Goal: Check status: Check status

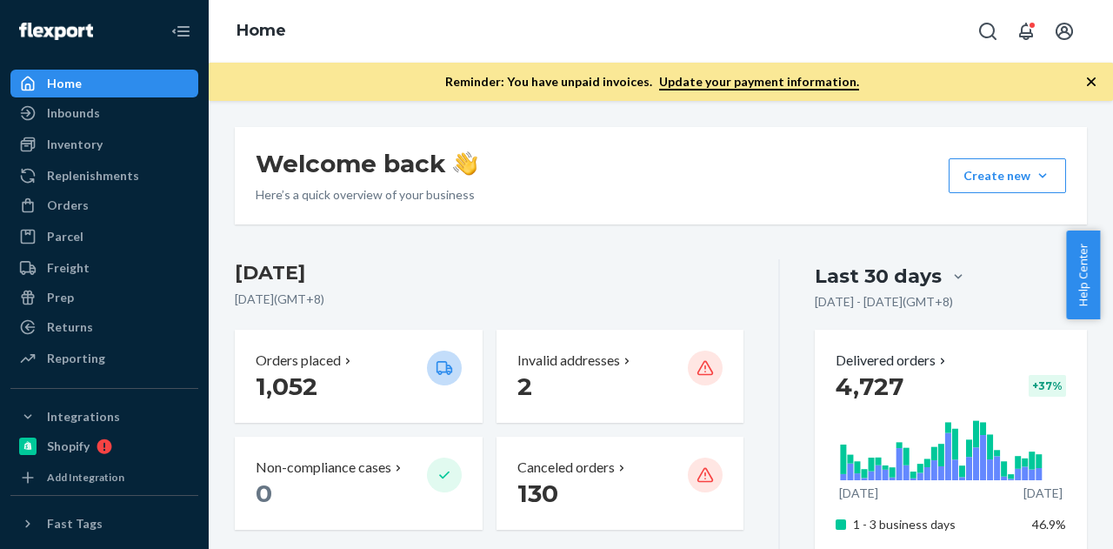
click at [1093, 86] on icon "button" at bounding box center [1090, 81] width 17 height 17
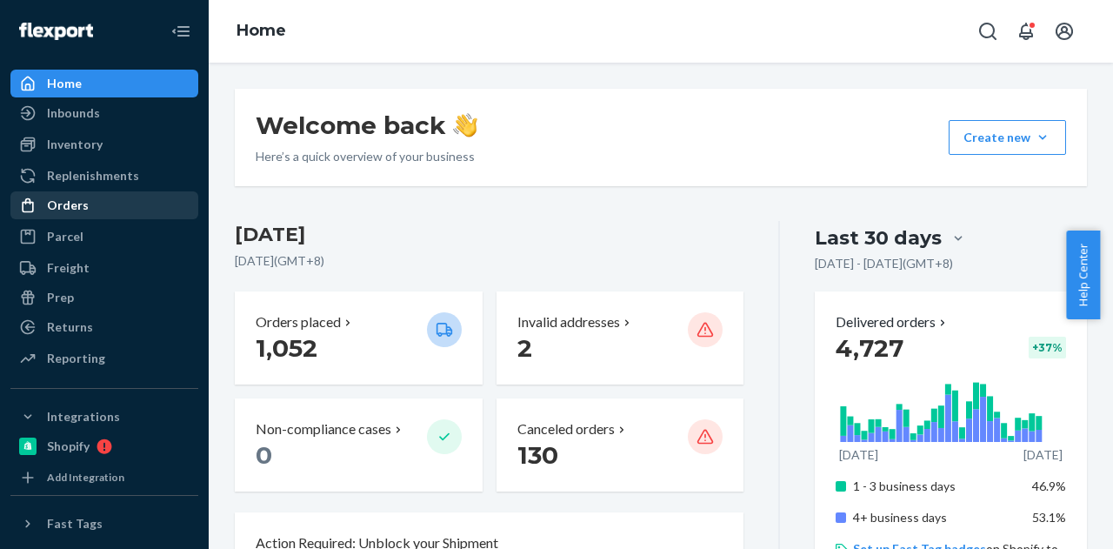
click at [73, 203] on div "Orders" at bounding box center [68, 204] width 42 height 17
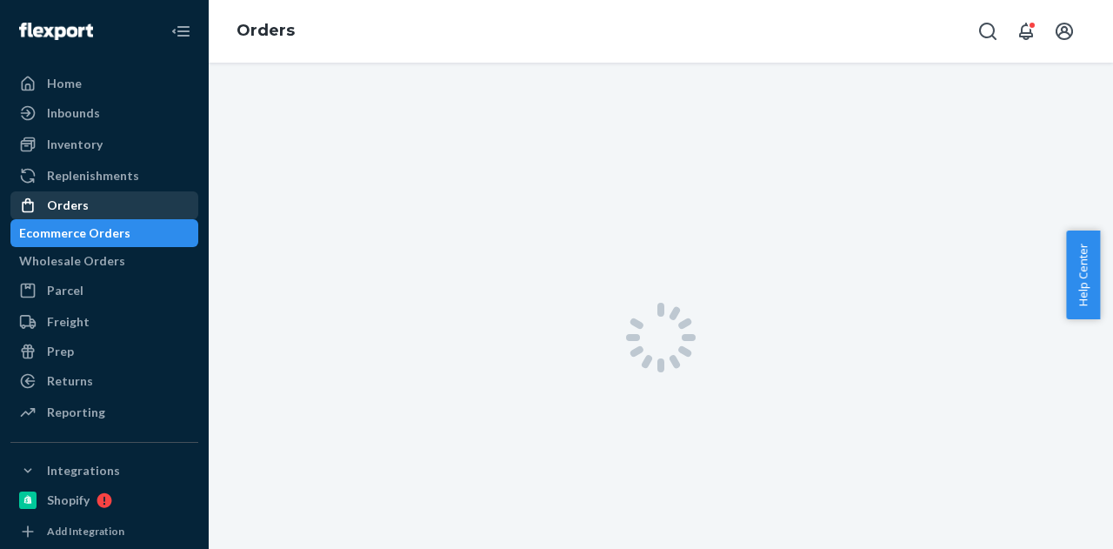
click at [73, 203] on div "Orders" at bounding box center [68, 204] width 42 height 17
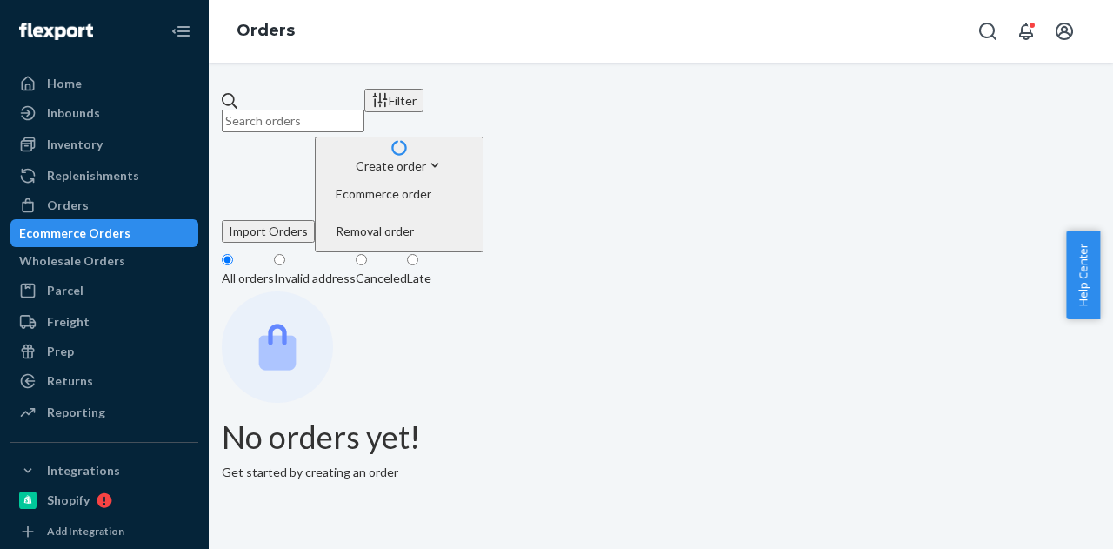
click at [364, 110] on input "text" at bounding box center [293, 121] width 143 height 23
paste input "[PERSON_NAME]"
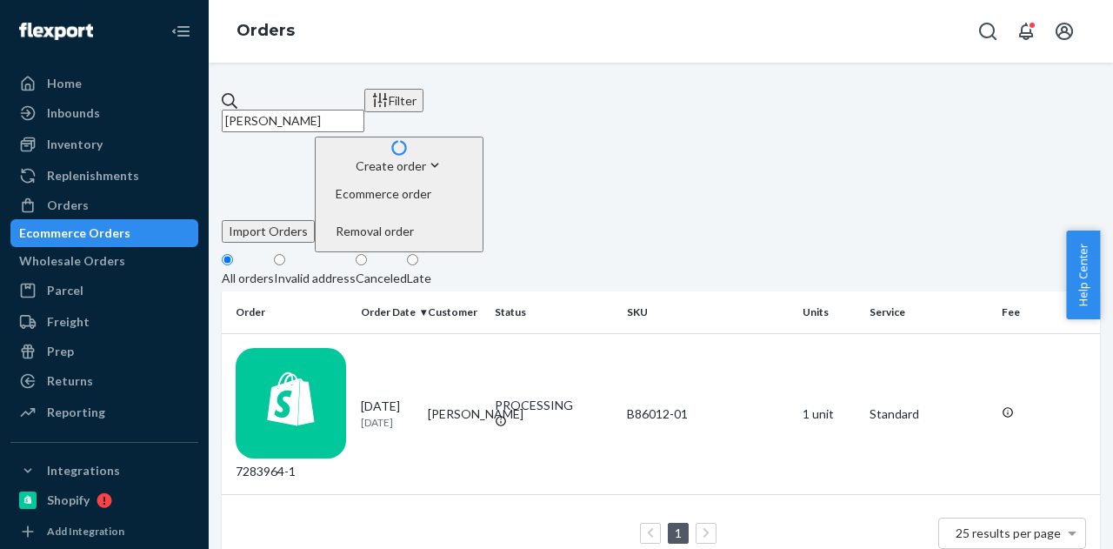
type input "[PERSON_NAME]"
click at [466, 333] on td "[PERSON_NAME]" at bounding box center [454, 414] width 67 height 162
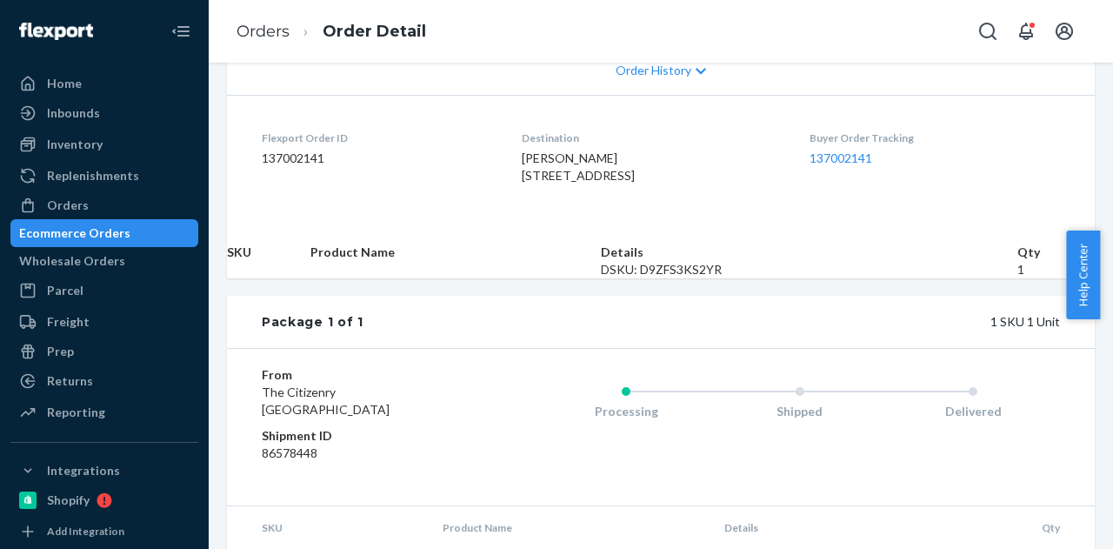
scroll to position [522, 0]
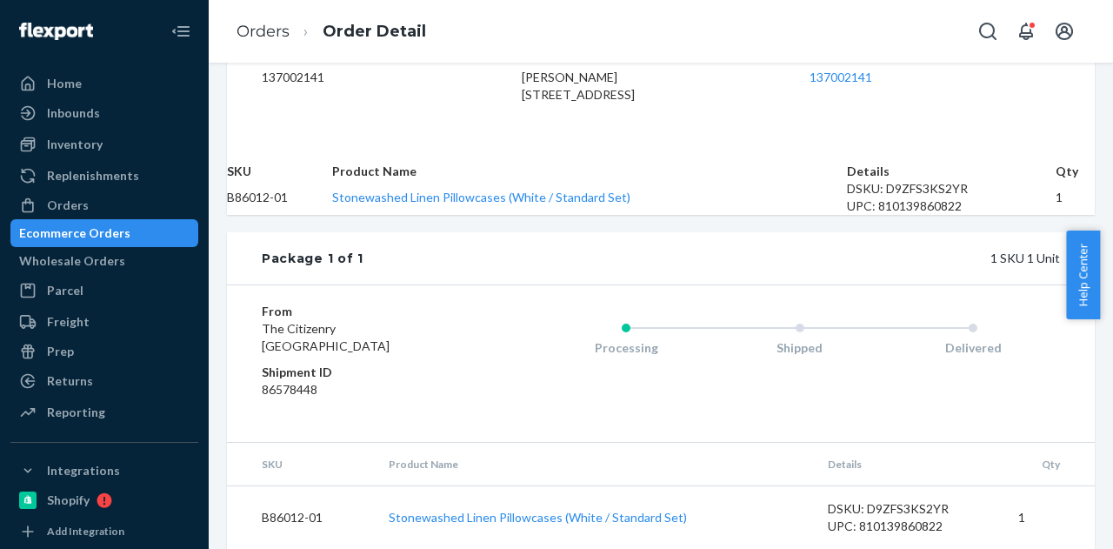
click at [94, 232] on div "Ecommerce Orders" at bounding box center [74, 232] width 111 height 17
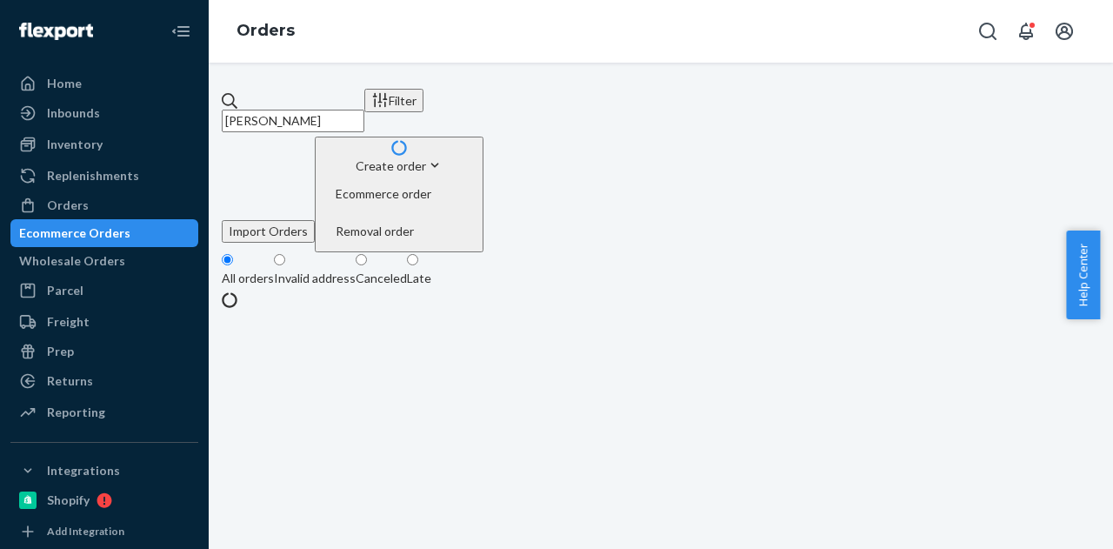
click at [364, 110] on input "[PERSON_NAME]" at bounding box center [293, 121] width 143 height 23
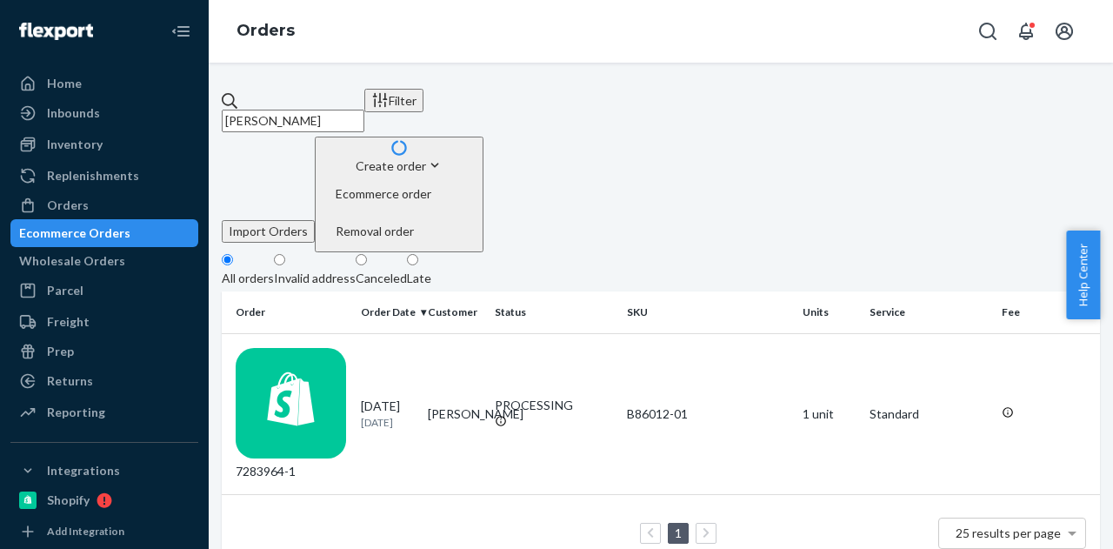
paste input "[PERSON_NAME]"
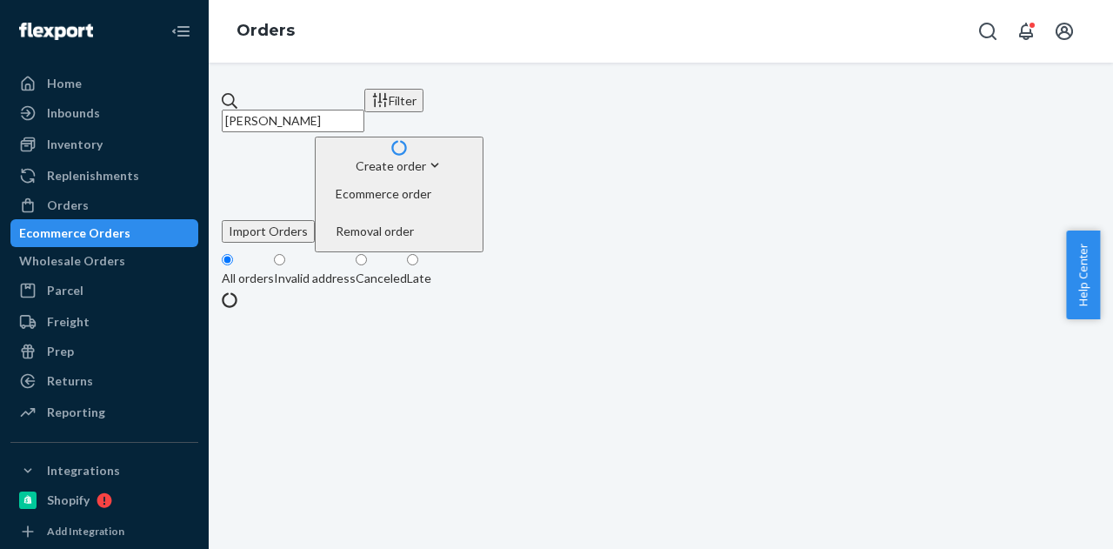
type input "[PERSON_NAME]"
click at [586, 252] on fieldset "All orders Invalid address Canceled Late" at bounding box center [661, 271] width 878 height 39
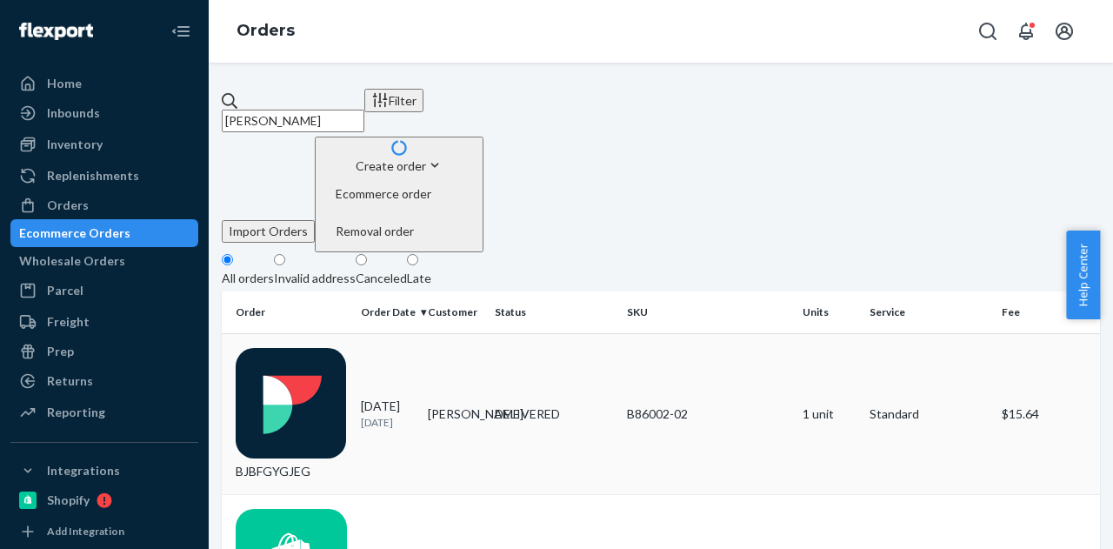
click at [472, 333] on td "[PERSON_NAME]" at bounding box center [454, 414] width 67 height 162
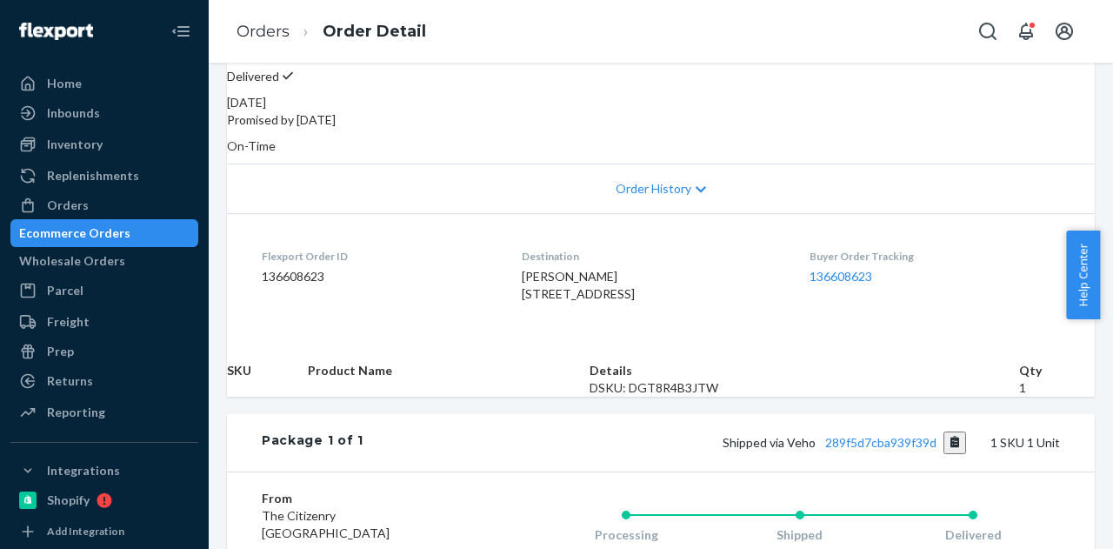
scroll to position [348, 0]
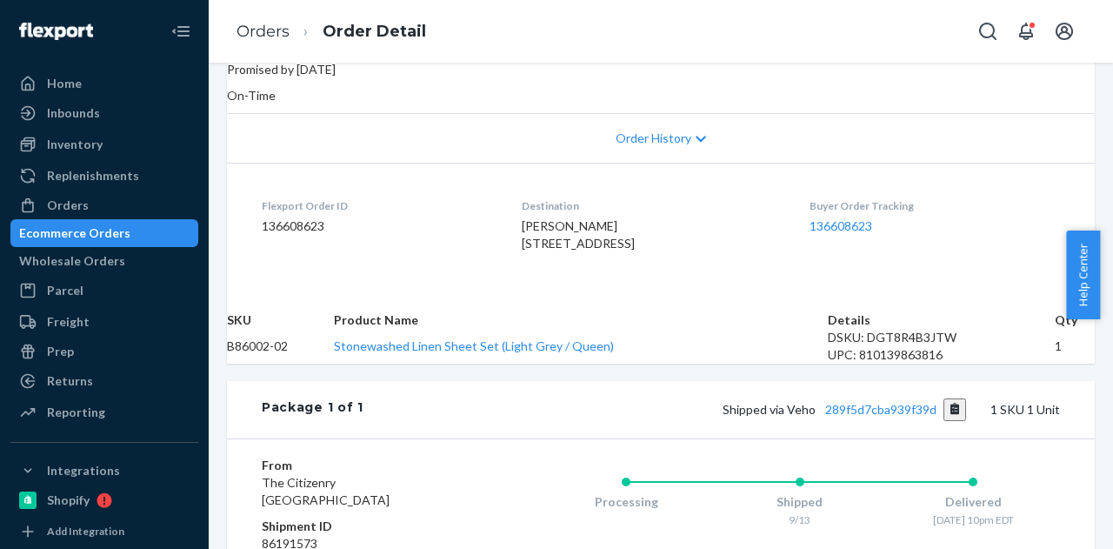
drag, startPoint x: 923, startPoint y: 472, endPoint x: 802, endPoint y: 472, distance: 121.7
click at [802, 416] on span "Shipped via Veho 289f5d7cba939f39d" at bounding box center [844, 409] width 244 height 15
drag, startPoint x: 802, startPoint y: 479, endPoint x: 918, endPoint y: 483, distance: 116.6
click at [918, 421] on div "Shipped via Veho 289f5d7cba939f39d 1 SKU 1 Unit" at bounding box center [711, 409] width 696 height 23
copy link "289f5d7cba939f39d"
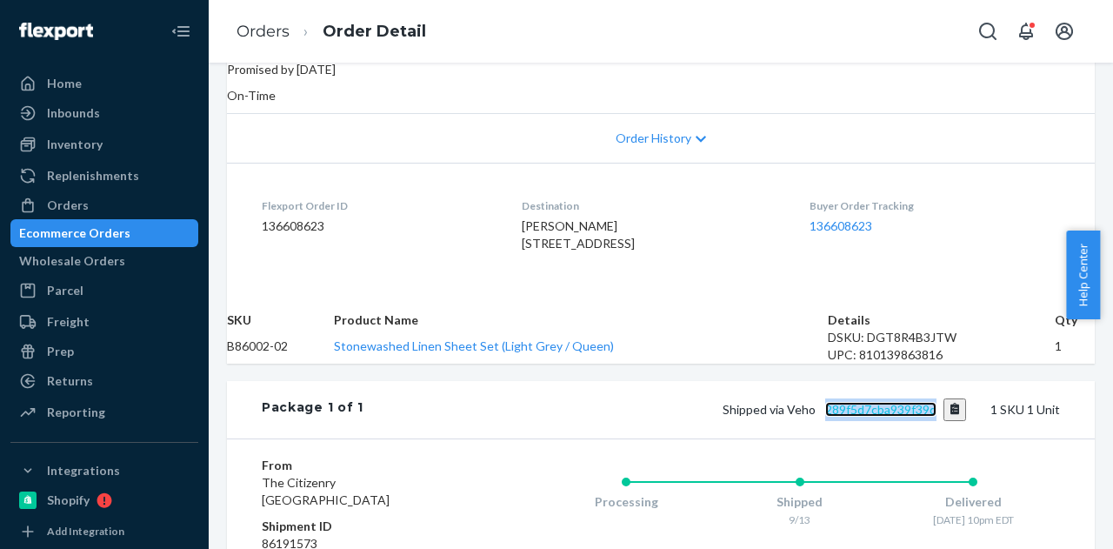
click at [889, 416] on link "289f5d7cba939f39d" at bounding box center [880, 409] width 111 height 15
click at [141, 243] on div "Ecommerce Orders" at bounding box center [104, 233] width 184 height 24
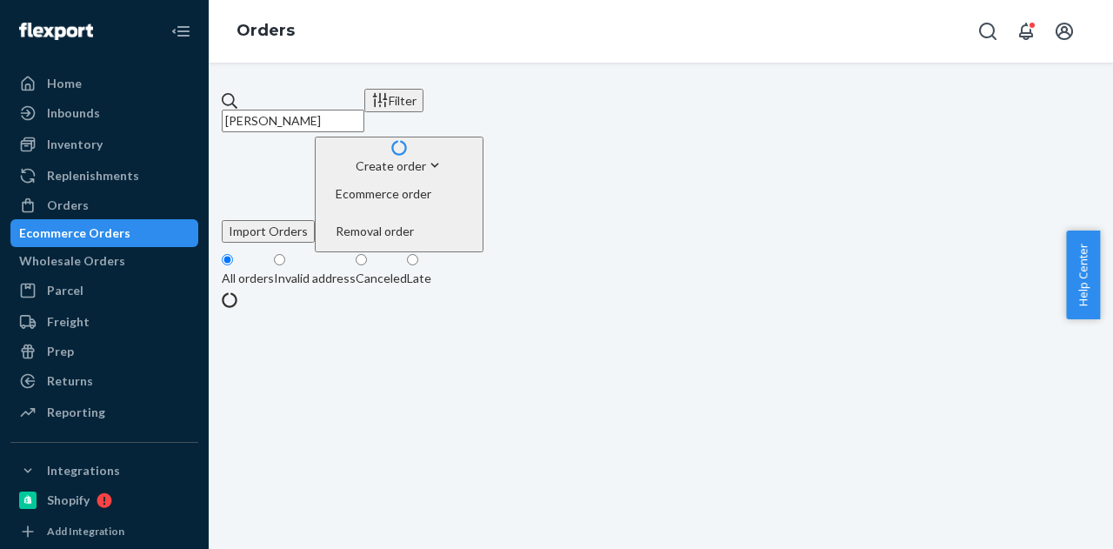
click at [364, 110] on input "[PERSON_NAME]" at bounding box center [293, 121] width 143 height 23
paste input "[PERSON_NAME]"
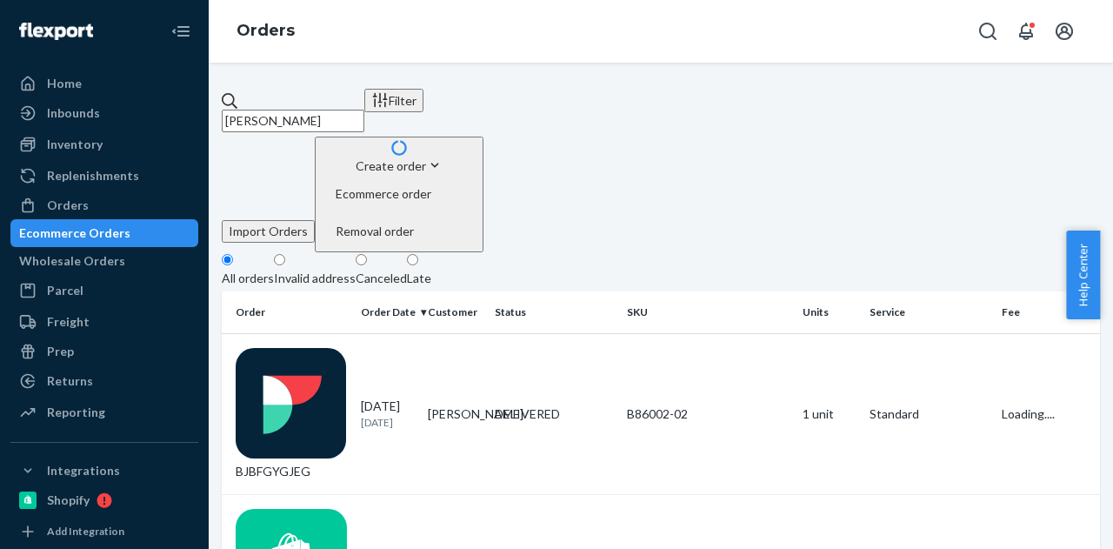
type input "[PERSON_NAME]"
click at [583, 252] on fieldset "All orders Invalid address Canceled Late" at bounding box center [661, 271] width 878 height 39
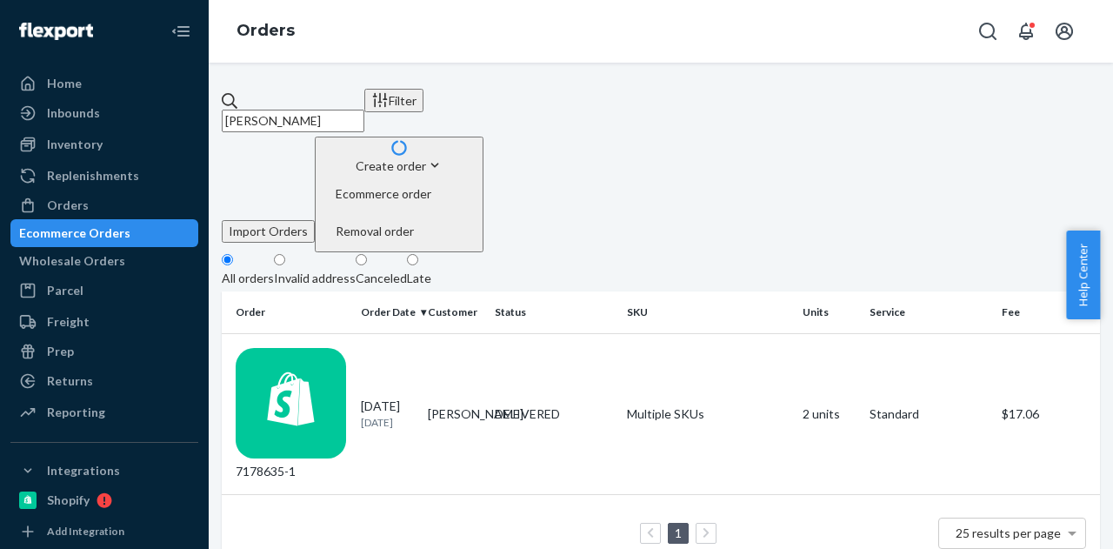
click at [483, 333] on td "[PERSON_NAME]" at bounding box center [454, 414] width 67 height 162
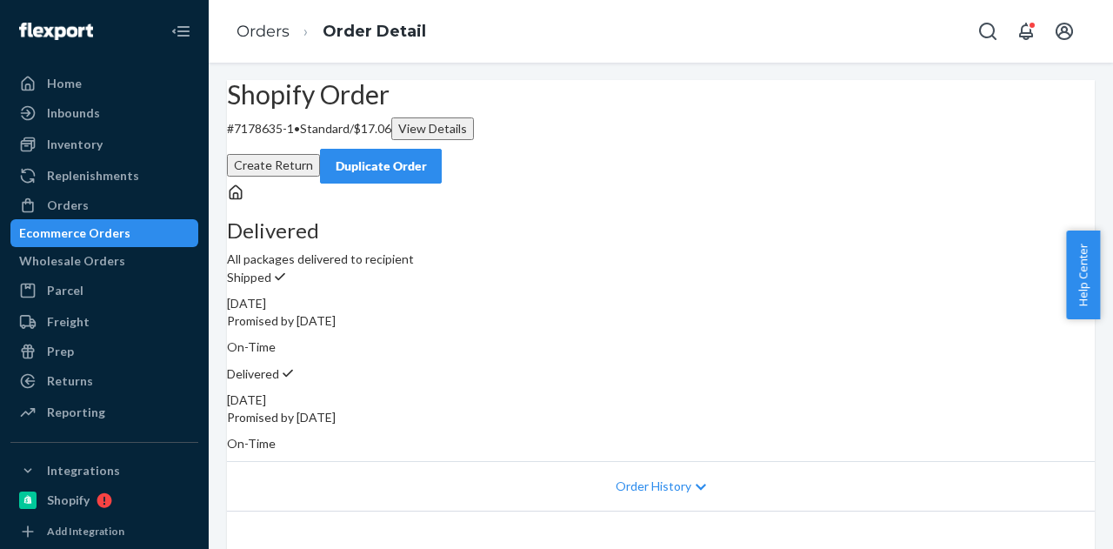
click at [157, 245] on div "Ecommerce Orders" at bounding box center [104, 233] width 184 height 24
click at [156, 245] on div "Ecommerce Orders" at bounding box center [104, 233] width 184 height 24
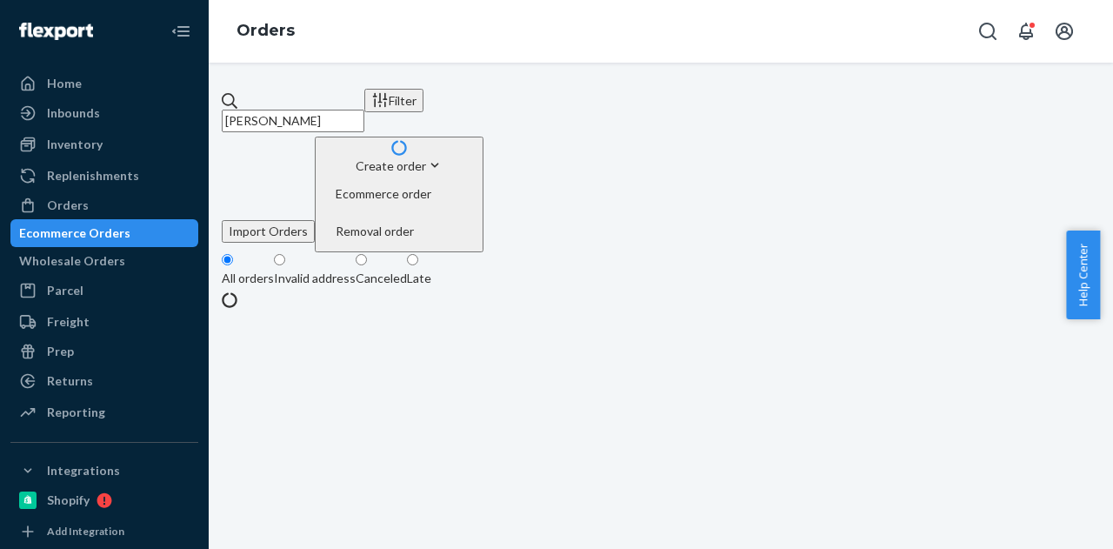
click at [364, 110] on input "[PERSON_NAME]" at bounding box center [293, 121] width 143 height 23
paste input "[PERSON_NAME]"
type input "[PERSON_NAME]"
click at [636, 252] on fieldset "All orders Invalid address Canceled Late" at bounding box center [661, 271] width 878 height 39
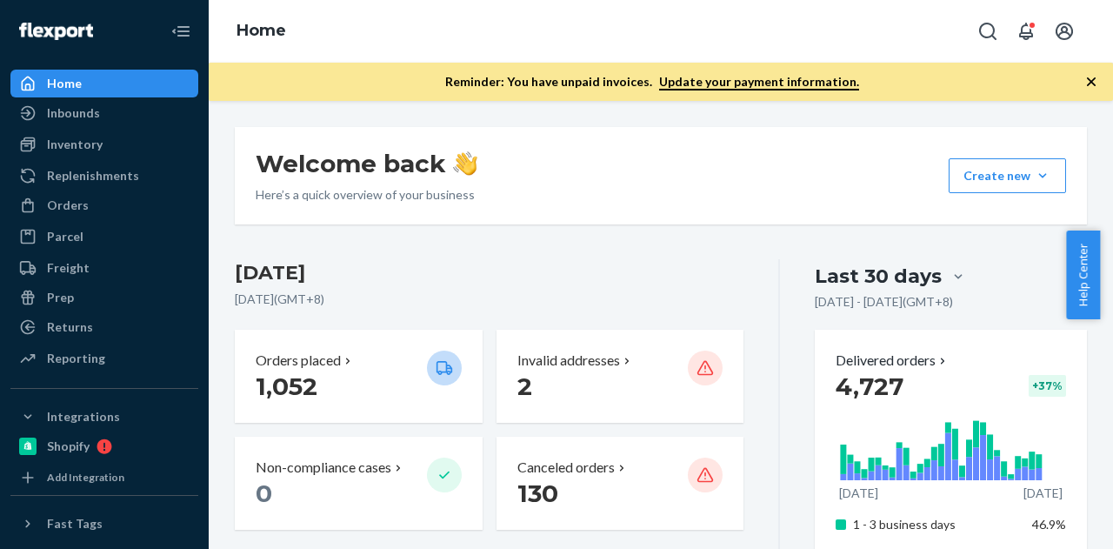
click at [1097, 82] on icon "button" at bounding box center [1090, 81] width 17 height 17
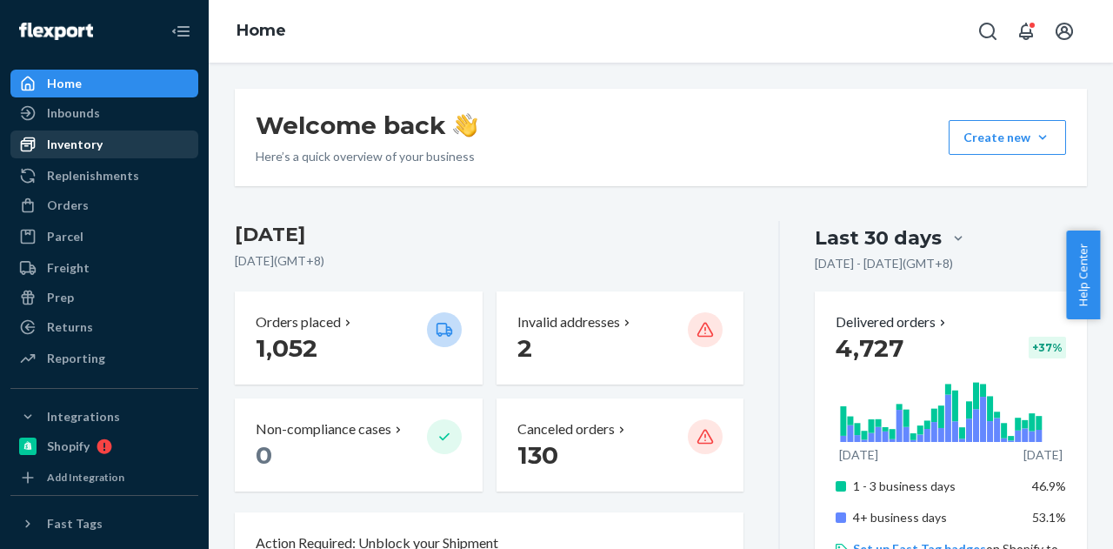
click at [82, 146] on div "Inventory" at bounding box center [75, 144] width 56 height 17
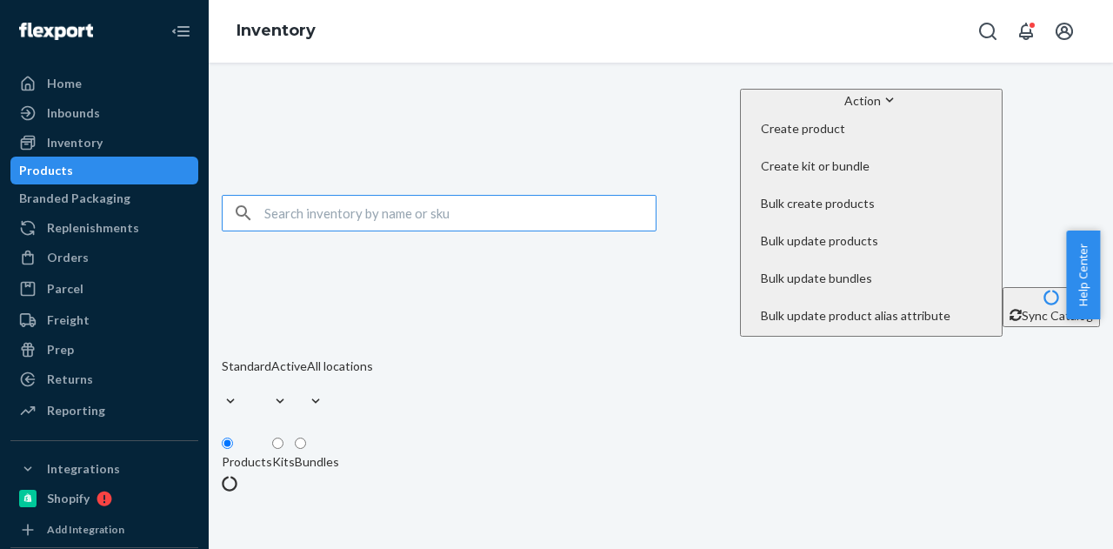
click at [106, 182] on div "Products" at bounding box center [104, 170] width 184 height 24
click at [396, 196] on input "text" at bounding box center [459, 213] width 391 height 35
paste input "B86003-26"
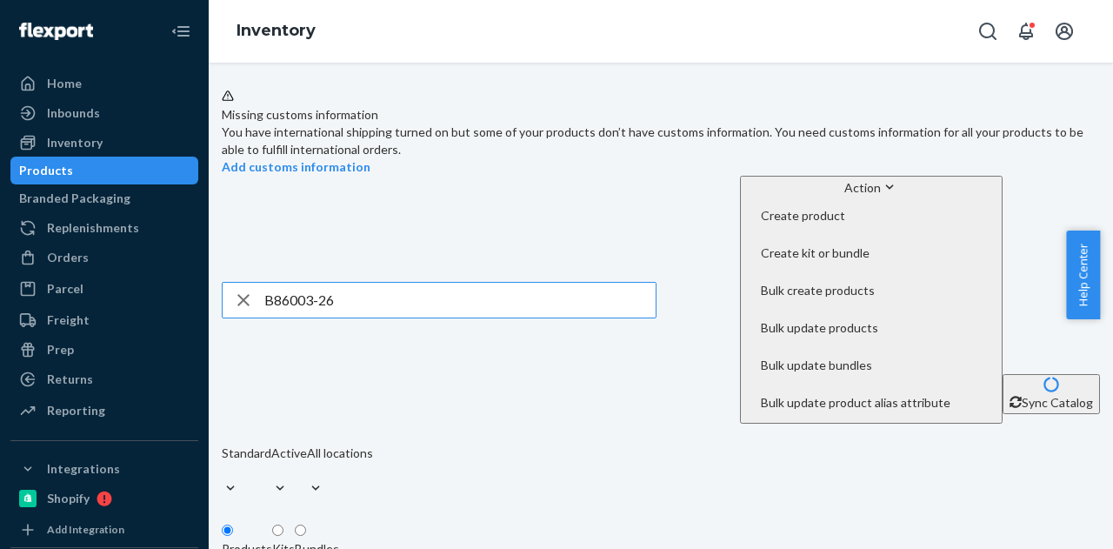
click at [407, 283] on input "B86003-26" at bounding box center [459, 300] width 391 height 35
paste input "SKU"
drag, startPoint x: 308, startPoint y: 225, endPoint x: 276, endPoint y: 221, distance: 31.6
click at [276, 283] on input "SKU B86003-26" at bounding box center [459, 300] width 391 height 35
click at [403, 283] on input "B86003-26" at bounding box center [459, 300] width 391 height 35
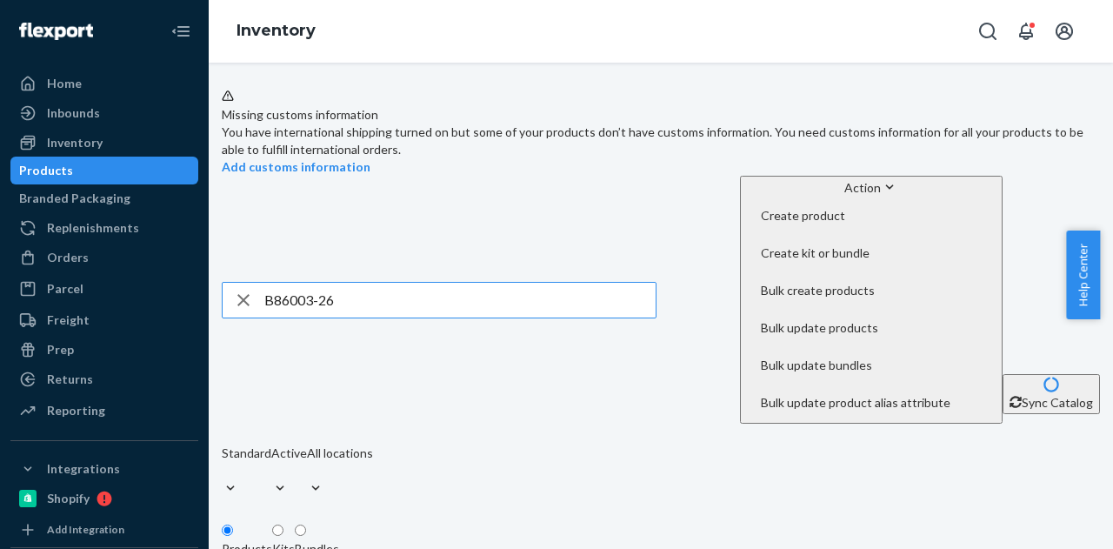
paste input "15-02"
click at [339, 540] on div "Bundles" at bounding box center [317, 548] width 44 height 17
click at [306, 524] on input "Bundles" at bounding box center [300, 529] width 11 height 11
drag, startPoint x: 250, startPoint y: 349, endPoint x: 255, endPoint y: 341, distance: 9.0
click at [250, 540] on div "Products" at bounding box center [247, 548] width 50 height 17
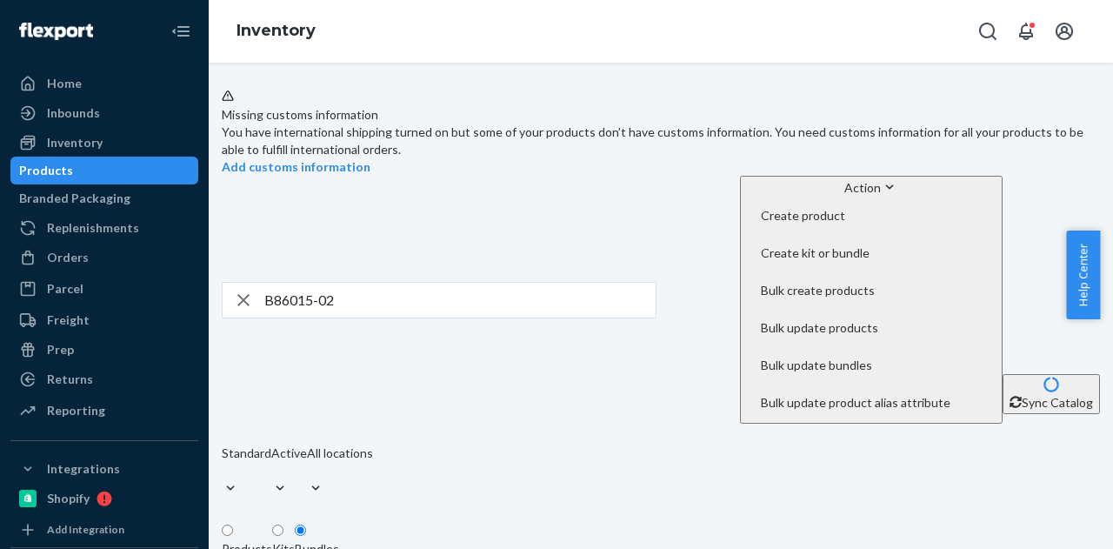
click at [233, 524] on input "Products" at bounding box center [227, 529] width 11 height 11
click at [323, 283] on input "B86015-02" at bounding box center [459, 300] width 391 height 35
paste input "03-26"
type input "B86003-26"
